Goal: Task Accomplishment & Management: Manage account settings

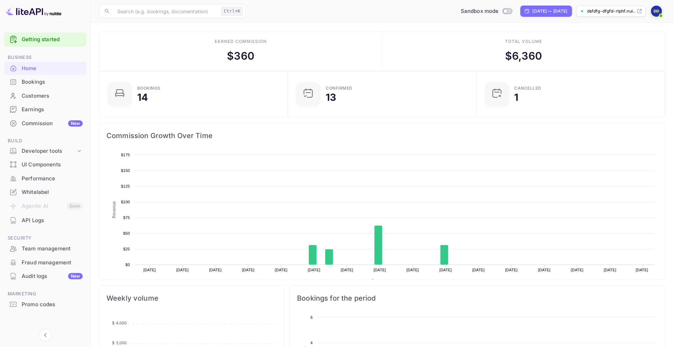
scroll to position [106, 178]
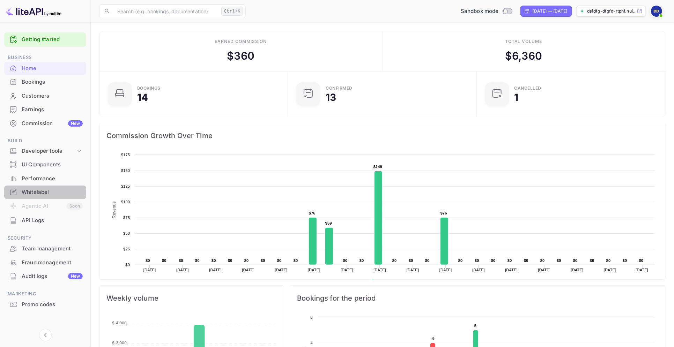
click at [35, 192] on div "Whitelabel" at bounding box center [52, 192] width 61 height 8
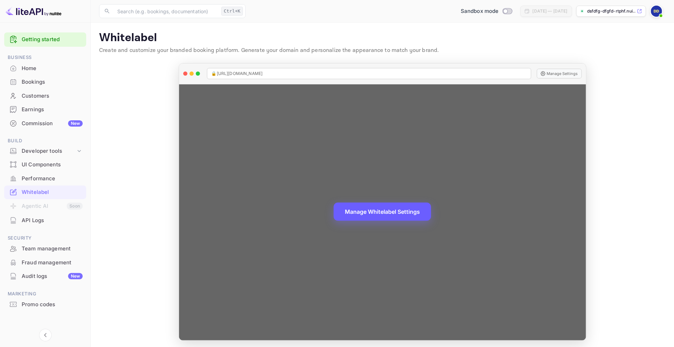
click at [402, 215] on button "Manage Whitelabel Settings" at bounding box center [382, 212] width 97 height 18
click at [374, 182] on div "Manage Whitelabel Settings" at bounding box center [382, 212] width 407 height 256
click at [361, 211] on button "Manage Whitelabel Settings" at bounding box center [382, 212] width 97 height 18
click at [384, 222] on div "Manage Whitelabel Settings" at bounding box center [382, 212] width 407 height 256
click at [382, 215] on button "Manage Whitelabel Settings" at bounding box center [382, 212] width 97 height 18
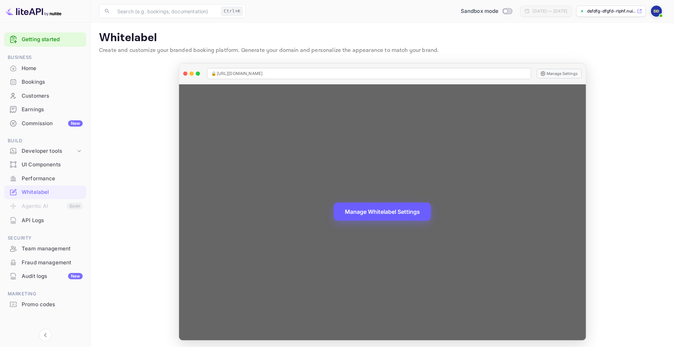
click at [263, 75] on span "🔒 [URL][DOMAIN_NAME]" at bounding box center [236, 73] width 51 height 6
click at [263, 74] on span "🔒 [URL][DOMAIN_NAME]" at bounding box center [236, 73] width 51 height 6
drag, startPoint x: 274, startPoint y: 74, endPoint x: 238, endPoint y: 74, distance: 35.9
click at [238, 74] on span "🔒 [URL][DOMAIN_NAME]" at bounding box center [236, 73] width 51 height 6
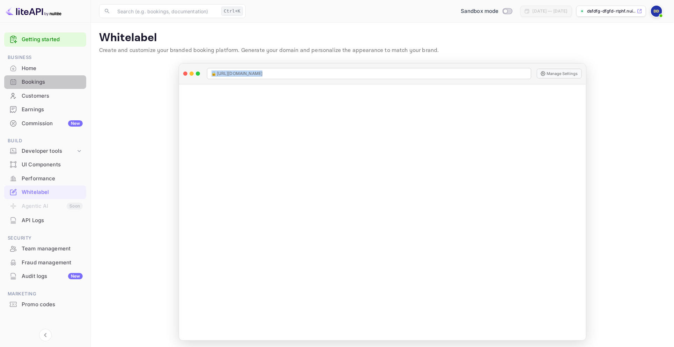
click at [37, 84] on div "Bookings" at bounding box center [52, 82] width 61 height 8
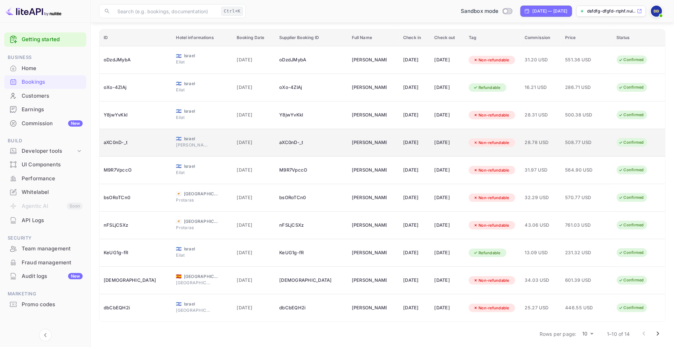
scroll to position [66, 0]
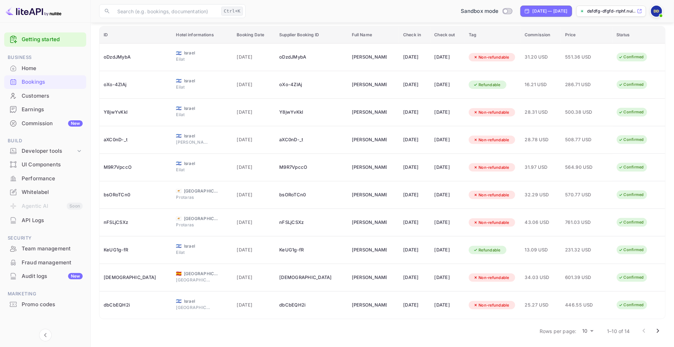
click at [656, 329] on icon "Go to next page" at bounding box center [657, 331] width 8 height 8
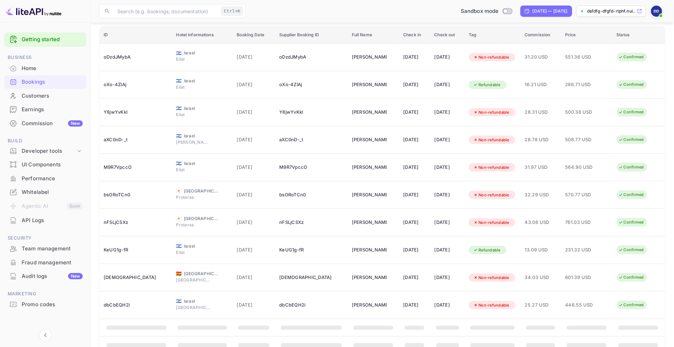
scroll to position [0, 0]
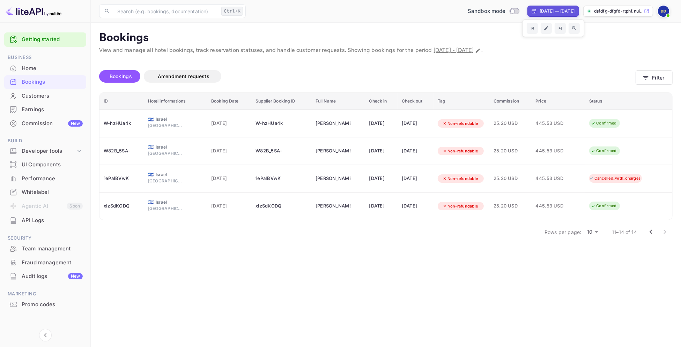
click at [666, 18] on span at bounding box center [667, 15] width 7 height 7
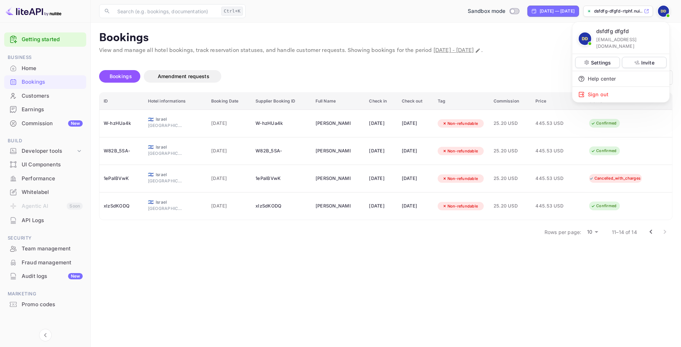
click at [651, 234] on div at bounding box center [340, 173] width 681 height 347
click at [650, 232] on icon "Go to previous page" at bounding box center [650, 232] width 2 height 4
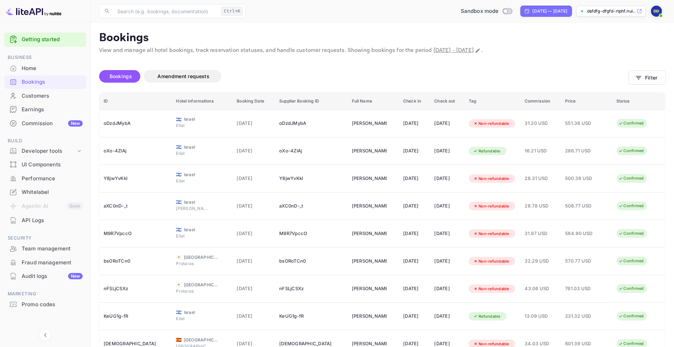
click at [656, 14] on img at bounding box center [656, 11] width 11 height 11
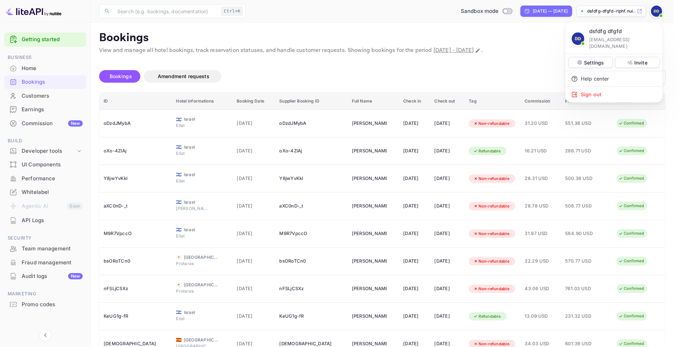
click at [608, 38] on p "[EMAIL_ADDRESS][DOMAIN_NAME]" at bounding box center [623, 42] width 68 height 13
copy div "dsfdfg dfgfd"
click at [294, 21] on div at bounding box center [340, 173] width 681 height 347
